Goal: Register for event/course

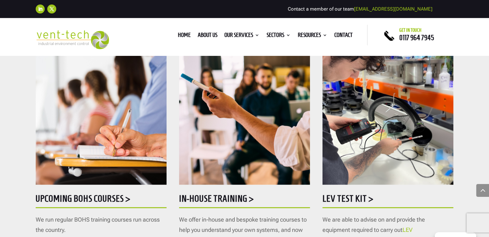
scroll to position [353, 0]
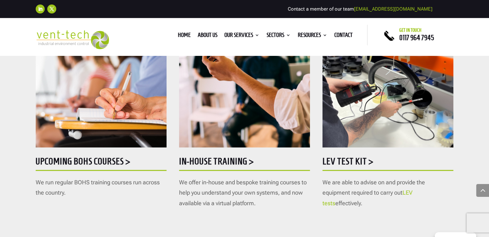
click at [89, 161] on h5 "Upcoming BOHS courses >" at bounding box center [101, 163] width 131 height 13
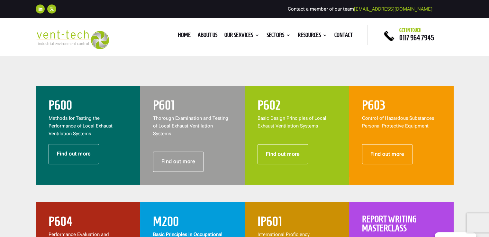
scroll to position [257, 0]
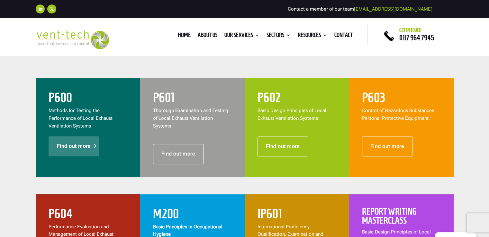
click at [83, 147] on link "Find out more" at bounding box center [74, 146] width 51 height 20
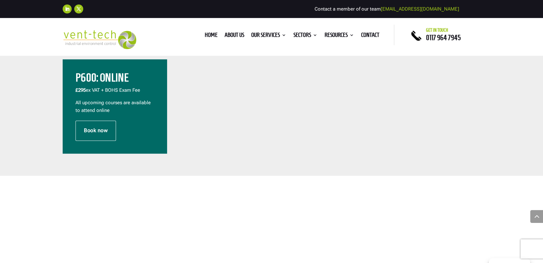
scroll to position [185, 0]
